Goal: Task Accomplishment & Management: Use online tool/utility

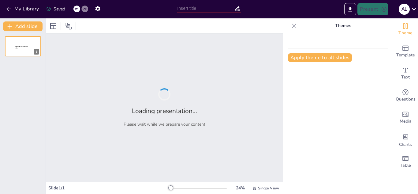
type input "Integración de la IA en la Enseñanza de Costos Contables"
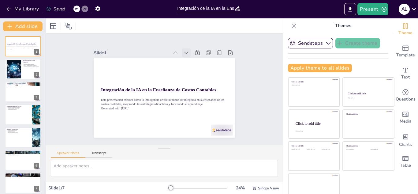
click at [195, 61] on icon at bounding box center [199, 65] width 8 height 8
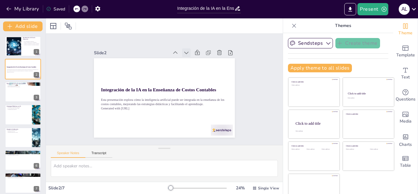
click at [198, 64] on icon at bounding box center [202, 68] width 8 height 8
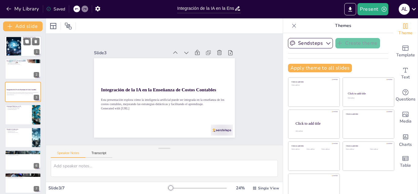
click at [25, 47] on div at bounding box center [23, 46] width 37 height 21
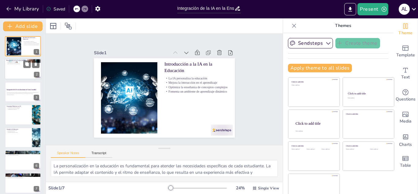
click at [22, 68] on div at bounding box center [23, 69] width 37 height 21
type textarea "La precisión en el análisis de datos es fundamental en el campo de los costos c…"
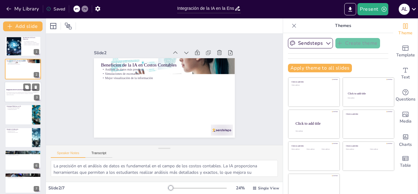
click at [23, 98] on div at bounding box center [23, 91] width 37 height 21
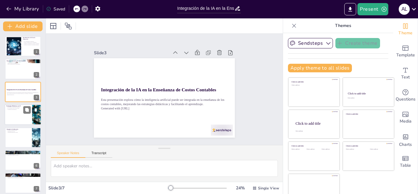
click at [20, 116] on div at bounding box center [23, 114] width 37 height 21
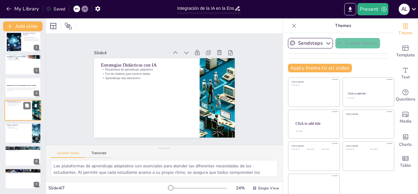
scroll to position [9, 0]
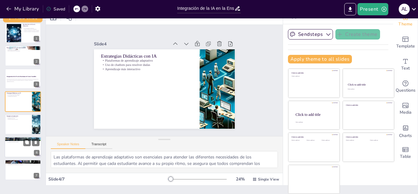
click at [14, 137] on div "Desafíos en la Implementación Capacitación docente Resistencia al cambio Necesi…" at bounding box center [23, 137] width 37 height 0
type textarea "La capacitación docente es un aspecto crítico para la implementación exitosa de…"
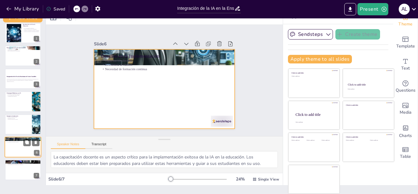
click at [22, 147] on div at bounding box center [23, 147] width 37 height 21
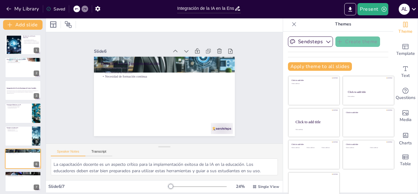
scroll to position [0, 0]
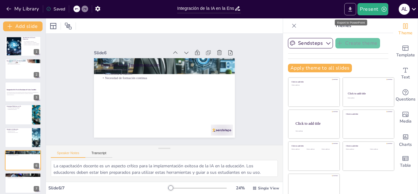
click at [350, 10] on icon "Export to PowerPoint" at bounding box center [350, 9] width 6 height 6
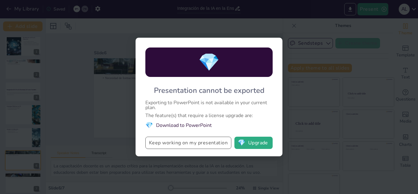
click at [209, 143] on button "Keep working on my presentation" at bounding box center [188, 143] width 86 height 12
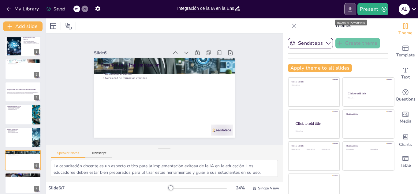
click at [351, 9] on icon "Export to PowerPoint" at bounding box center [351, 9] width 4 height 5
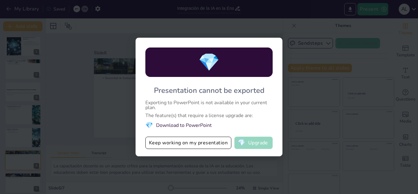
click at [263, 140] on button "💎 Upgrade" at bounding box center [253, 143] width 38 height 12
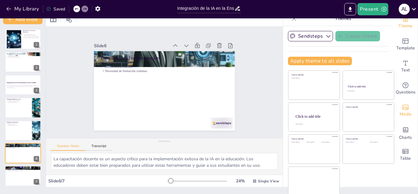
scroll to position [9, 0]
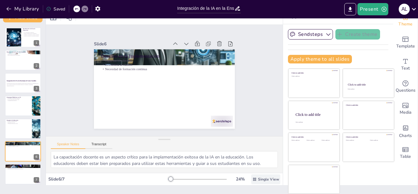
click at [259, 181] on span "Single View" at bounding box center [268, 179] width 21 height 5
click at [56, 9] on div "Saved" at bounding box center [55, 9] width 19 height 6
click at [204, 7] on input "Integración de la IA en la Enseñanza de Costos Contables" at bounding box center [205, 8] width 57 height 9
click at [236, 9] on icon at bounding box center [237, 8] width 5 height 4
click at [223, 12] on input "Integración de la IA en la Enseñanza de Costos Contables" at bounding box center [205, 8] width 57 height 9
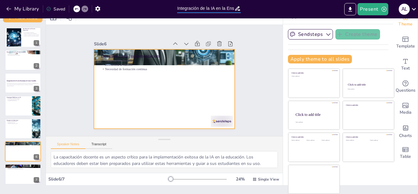
click at [181, 81] on div at bounding box center [160, 88] width 161 height 130
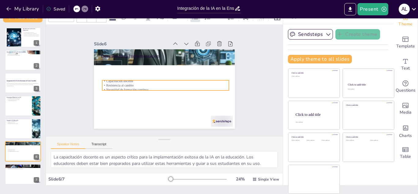
drag, startPoint x: 118, startPoint y: 57, endPoint x: 120, endPoint y: 77, distance: 20.5
click at [121, 77] on p "Capacitación docente" at bounding box center [165, 81] width 88 height 97
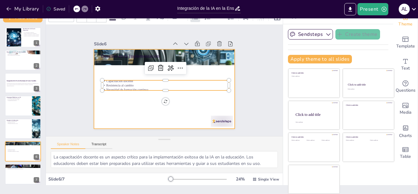
click at [129, 107] on div at bounding box center [156, 85] width 139 height 162
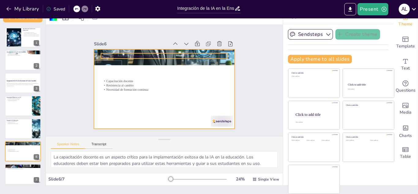
click at [120, 53] on p "Desafíos en la Implementación" at bounding box center [176, 58] width 113 height 69
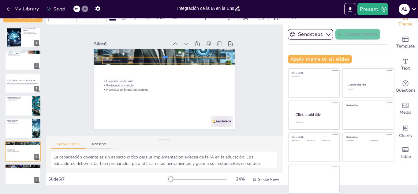
drag, startPoint x: 121, startPoint y: 49, endPoint x: 123, endPoint y: 56, distance: 7.3
click at [123, 62] on div "Desafíos en la Implementación Capacitación docente Resistencia al cambio Necesi…" at bounding box center [159, 86] width 158 height 153
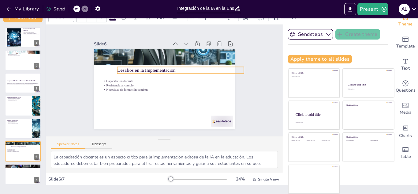
drag, startPoint x: 130, startPoint y: 55, endPoint x: 145, endPoint y: 65, distance: 17.9
click at [145, 65] on p "Desafíos en la Implementación" at bounding box center [183, 79] width 113 height 69
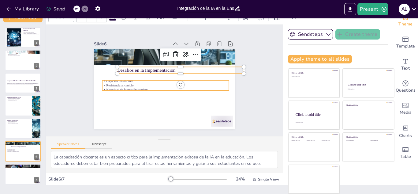
type input "32"
click at [170, 89] on div "Desafíos en la Implementación Capacitación docente Resistencia al cambio Necesi…" at bounding box center [161, 88] width 159 height 119
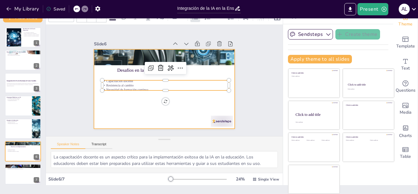
click at [136, 114] on div at bounding box center [163, 89] width 148 height 94
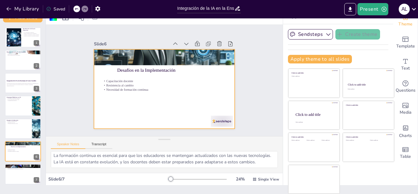
scroll to position [40, 0]
click at [139, 162] on textarea "La capacitación docente es un aspecto crítico para la implementación exitosa de…" at bounding box center [164, 159] width 227 height 17
click at [23, 91] on div at bounding box center [23, 83] width 37 height 21
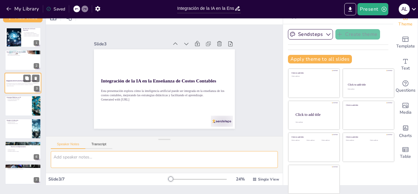
scroll to position [0, 0]
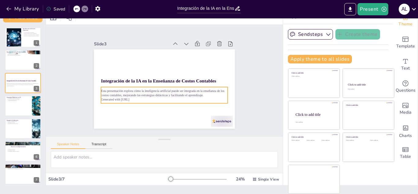
click at [167, 93] on p "Esta presentación explora cómo la inteligencia artificial puede ser integrada e…" at bounding box center [162, 92] width 126 height 35
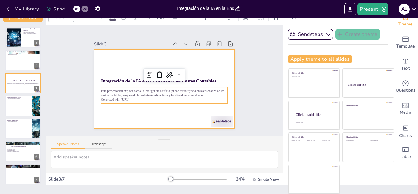
click at [141, 119] on div at bounding box center [162, 88] width 154 height 107
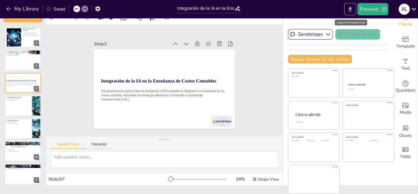
click at [350, 10] on icon "Export to PowerPoint" at bounding box center [350, 9] width 6 height 6
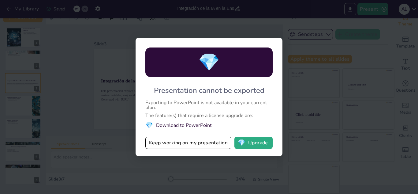
click at [196, 124] on li "💎 Download to PowerPoint" at bounding box center [208, 125] width 127 height 8
click at [195, 145] on button "Keep working on my presentation" at bounding box center [188, 143] width 86 height 12
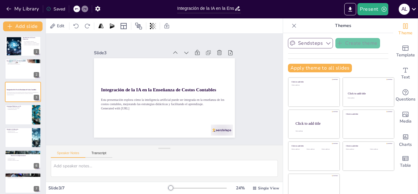
click at [288, 45] on button "Sendsteps" at bounding box center [310, 43] width 45 height 10
click at [301, 65] on span "Sendsteps" at bounding box center [315, 64] width 28 height 6
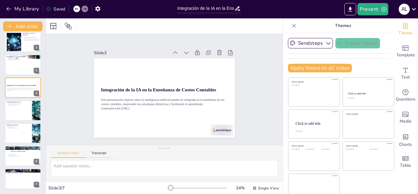
click at [291, 27] on icon at bounding box center [294, 26] width 6 height 6
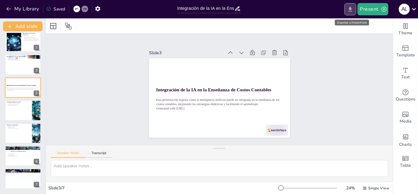
click at [353, 8] on icon "Export to PowerPoint" at bounding box center [350, 9] width 6 height 6
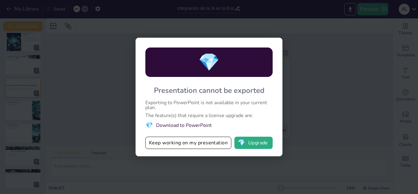
click at [194, 123] on li "💎 Download to PowerPoint" at bounding box center [208, 125] width 127 height 8
click at [336, 73] on div "💎 Presentation cannot be exported Exporting to PowerPoint is not available in y…" at bounding box center [209, 97] width 418 height 194
click at [259, 145] on button "💎 Upgrade" at bounding box center [253, 143] width 38 height 12
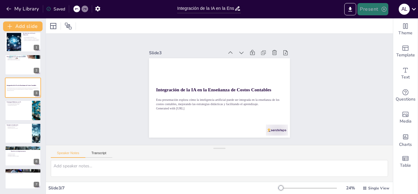
click at [368, 10] on button "Present" at bounding box center [372, 9] width 31 height 12
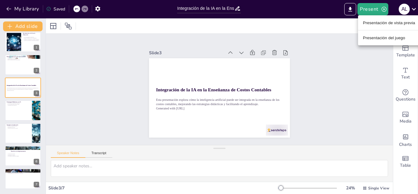
click at [358, 87] on div at bounding box center [209, 97] width 418 height 194
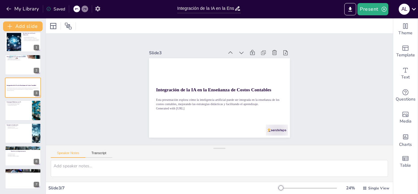
click at [99, 10] on icon "button" at bounding box center [97, 8] width 5 height 5
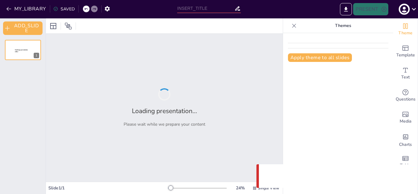
type input "Integración de la IA en la Enseñanza de Costos Contables"
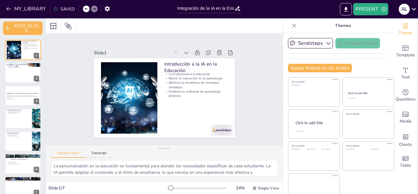
click at [14, 84] on div "Introducción a la IA en la Educación La IA personaliza la educación Mejora la i…" at bounding box center [23, 118] width 46 height 157
click at [18, 77] on div at bounding box center [23, 72] width 37 height 21
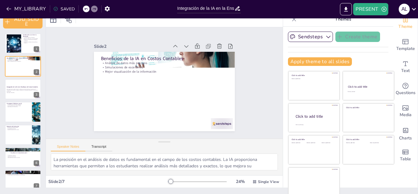
scroll to position [9, 0]
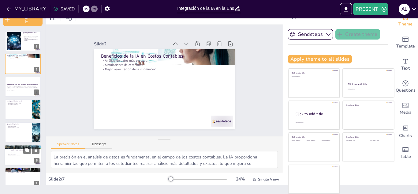
drag, startPoint x: 45, startPoint y: 153, endPoint x: 45, endPoint y: 160, distance: 7.1
click at [45, 160] on div "ADD_SLIDE Introducción a la IA en la Educación La IA personaliza la educación M…" at bounding box center [23, 96] width 46 height 175
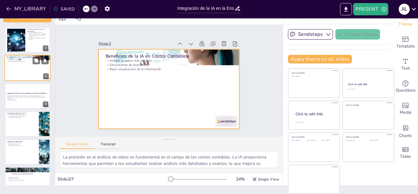
click at [33, 67] on div at bounding box center [28, 68] width 46 height 26
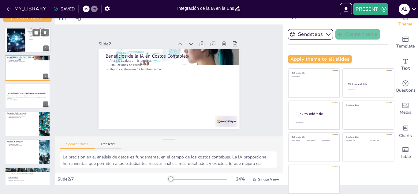
click at [32, 42] on div at bounding box center [28, 40] width 46 height 26
type textarea "La personalización en la educación es fundamental para atender las necesidades …"
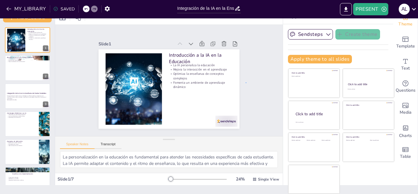
click at [246, 82] on div "Slide 1 Introducción a la IA en la Educación La IA personaliza la educación Mej…" at bounding box center [169, 80] width 196 height 146
click at [345, 9] on icon "EXPORT_TO_POWERPOINT" at bounding box center [346, 9] width 4 height 5
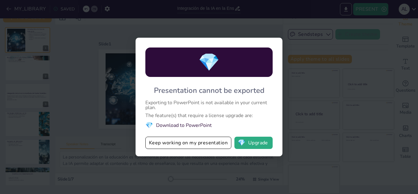
click at [129, 131] on div "💎 Presentation cannot be exported Exporting to PowerPoint is not available in y…" at bounding box center [209, 97] width 418 height 194
click at [176, 116] on div "The feature(s) that require a license upgrade are:" at bounding box center [208, 115] width 127 height 5
click at [176, 128] on li "💎 Download to PowerPoint" at bounding box center [208, 125] width 127 height 8
click at [177, 120] on div "💎 Presentation cannot be exported Exporting to PowerPoint is not available in y…" at bounding box center [209, 97] width 147 height 118
click at [182, 116] on div "The feature(s) that require a license upgrade are:" at bounding box center [208, 115] width 127 height 5
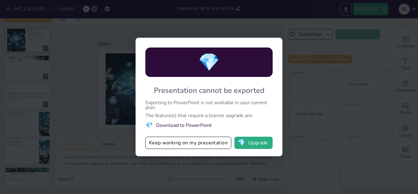
click at [182, 116] on div "The feature(s) that require a license upgrade are:" at bounding box center [208, 115] width 127 height 5
click at [188, 104] on div "Exporting to PowerPoint is not available in your current plan." at bounding box center [208, 105] width 127 height 10
click at [220, 142] on button "Keep working on my presentation" at bounding box center [188, 143] width 86 height 12
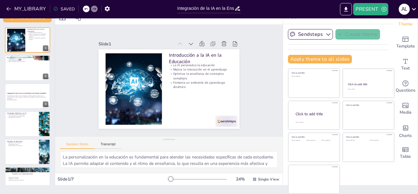
click at [413, 12] on icon at bounding box center [414, 9] width 8 height 8
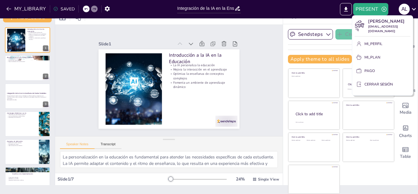
click at [376, 41] on font "MI_PERFIL" at bounding box center [374, 43] width 18 height 5
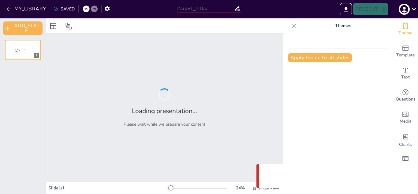
type input "Integración de la IA en la Enseñanza de Costos Contables"
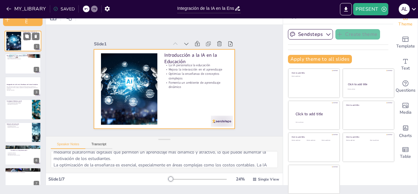
click at [30, 43] on div at bounding box center [23, 41] width 37 height 21
